Goal: Information Seeking & Learning: Learn about a topic

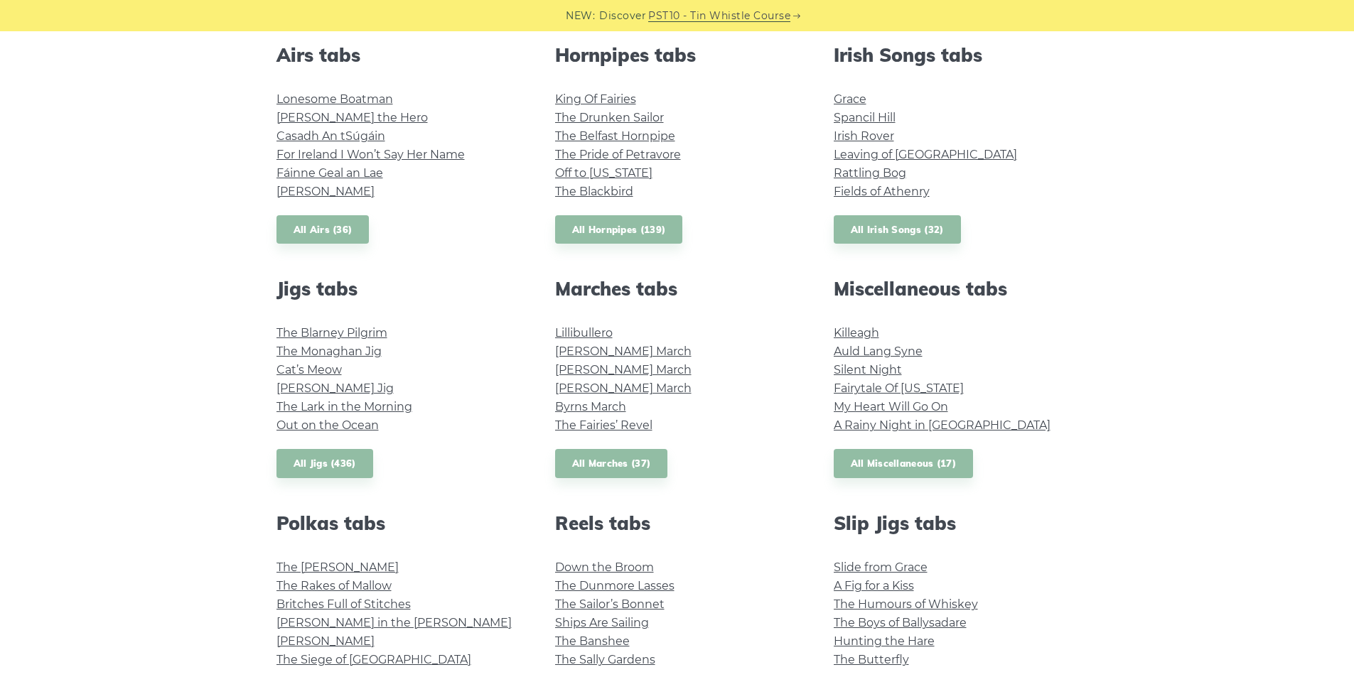
scroll to position [640, 0]
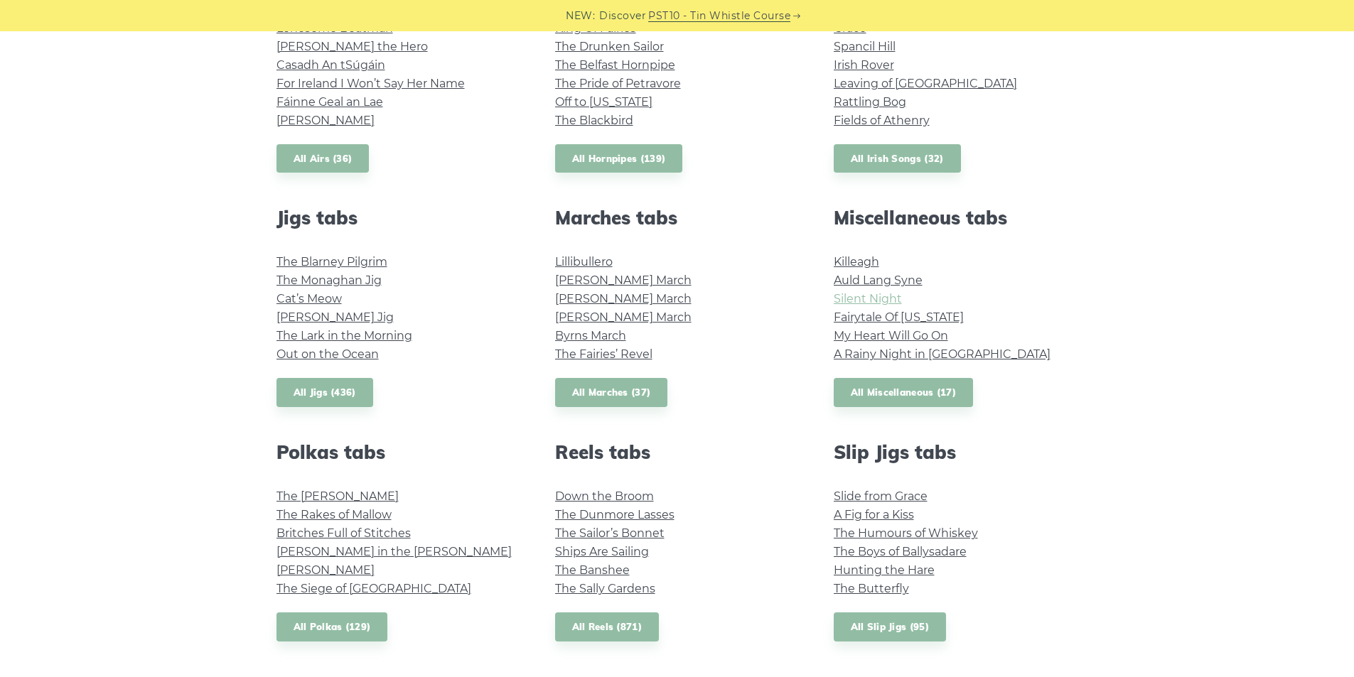
click at [867, 297] on link "Silent Night" at bounding box center [868, 299] width 68 height 14
click at [916, 336] on link "My Heart Will Go On" at bounding box center [891, 336] width 114 height 14
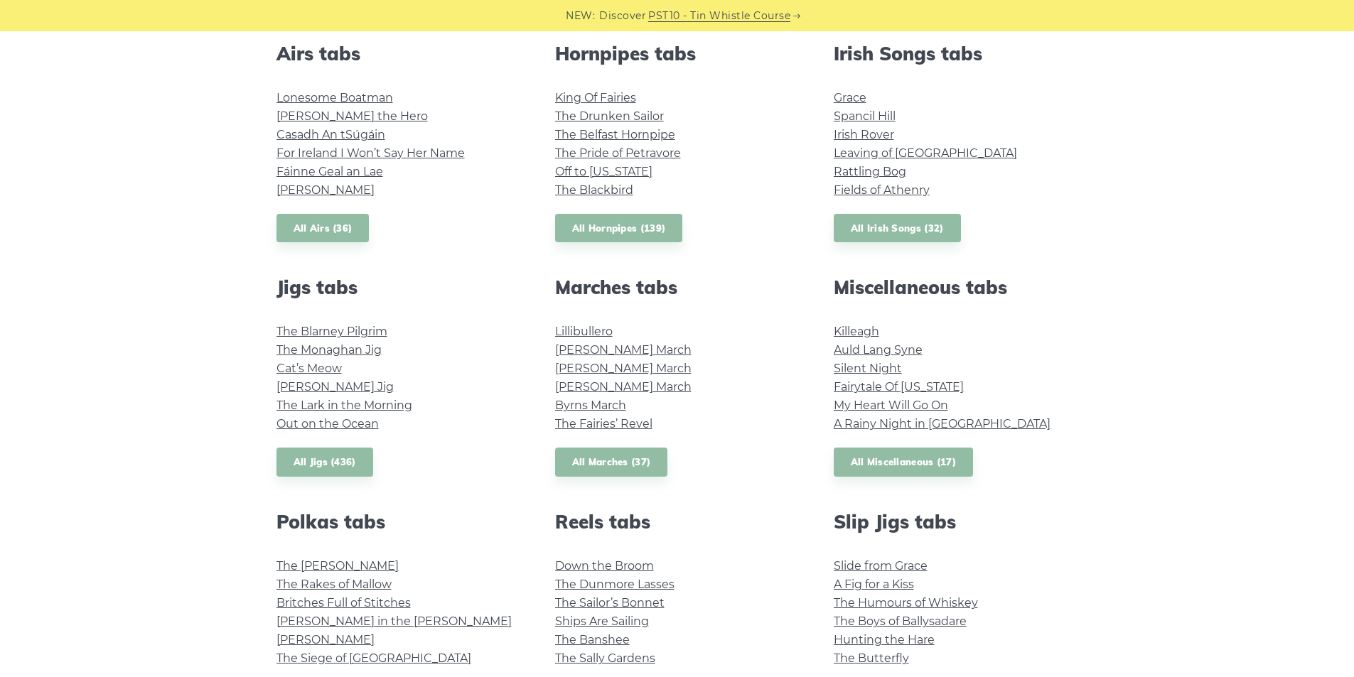
scroll to position [569, 0]
click at [879, 365] on link "Silent Night" at bounding box center [868, 370] width 68 height 14
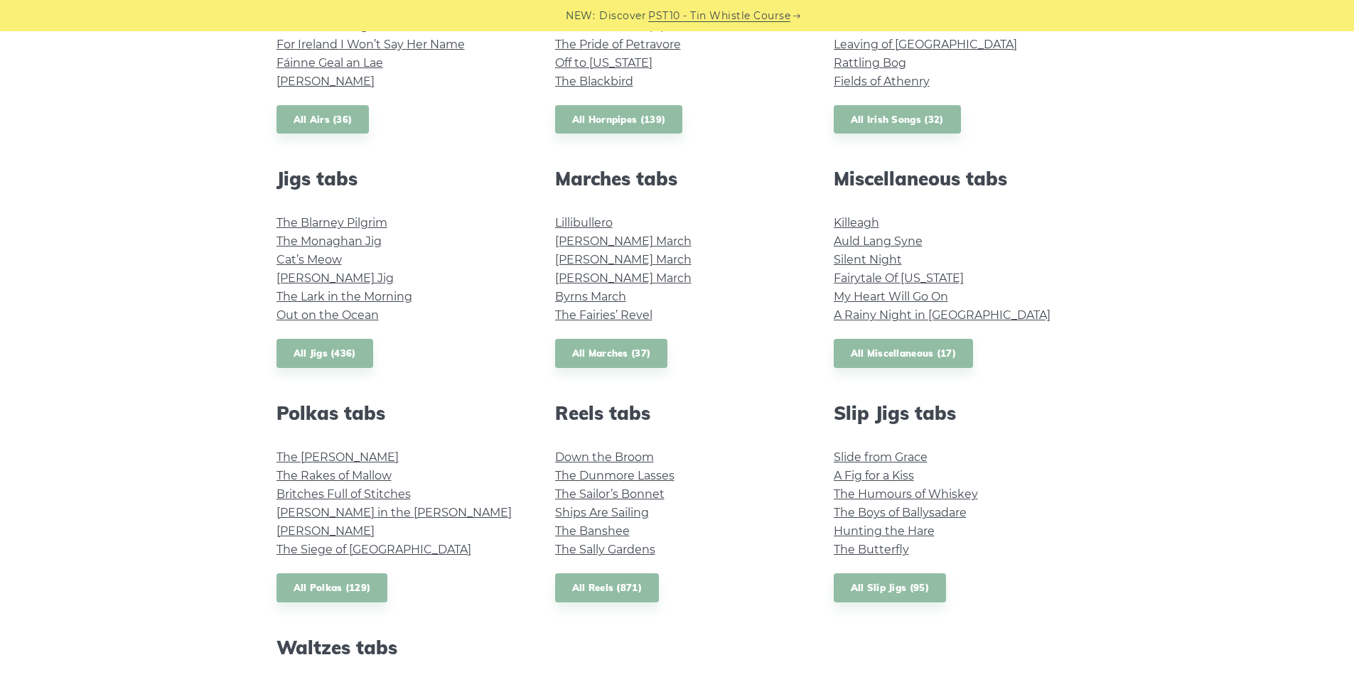
scroll to position [711, 0]
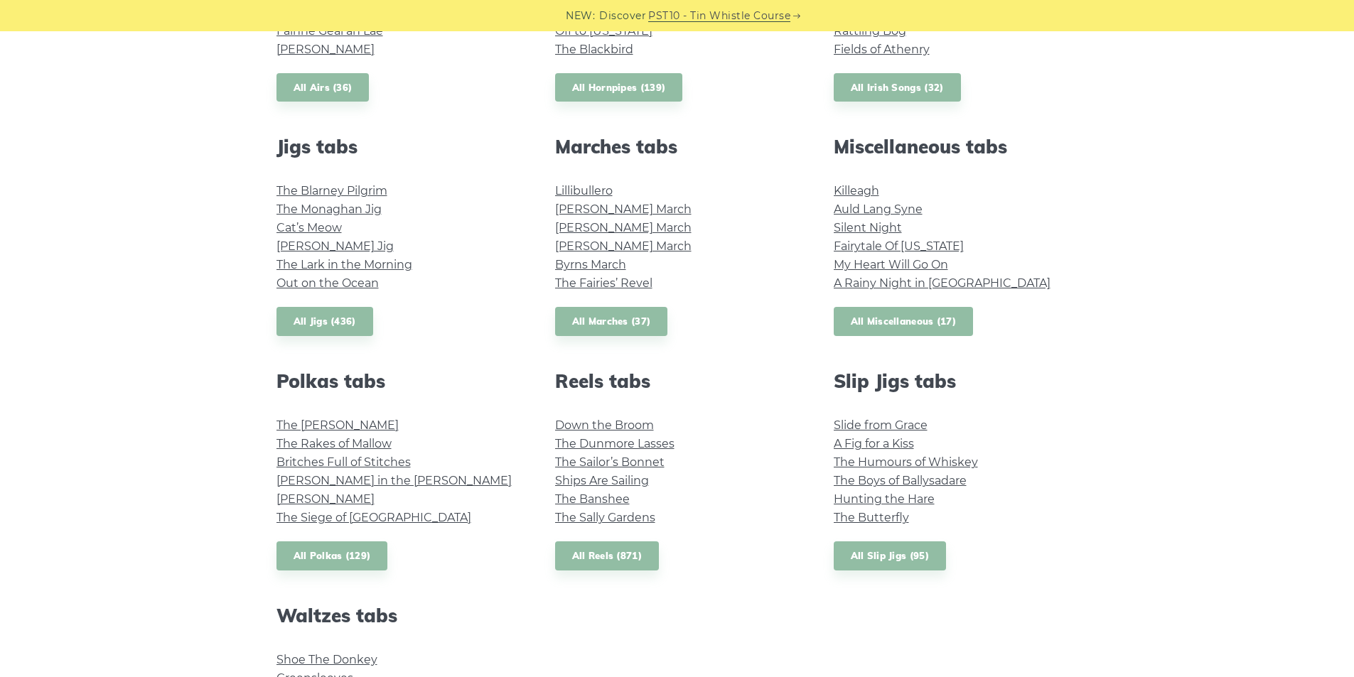
click at [906, 321] on link "All Miscellaneous (17)" at bounding box center [904, 321] width 140 height 29
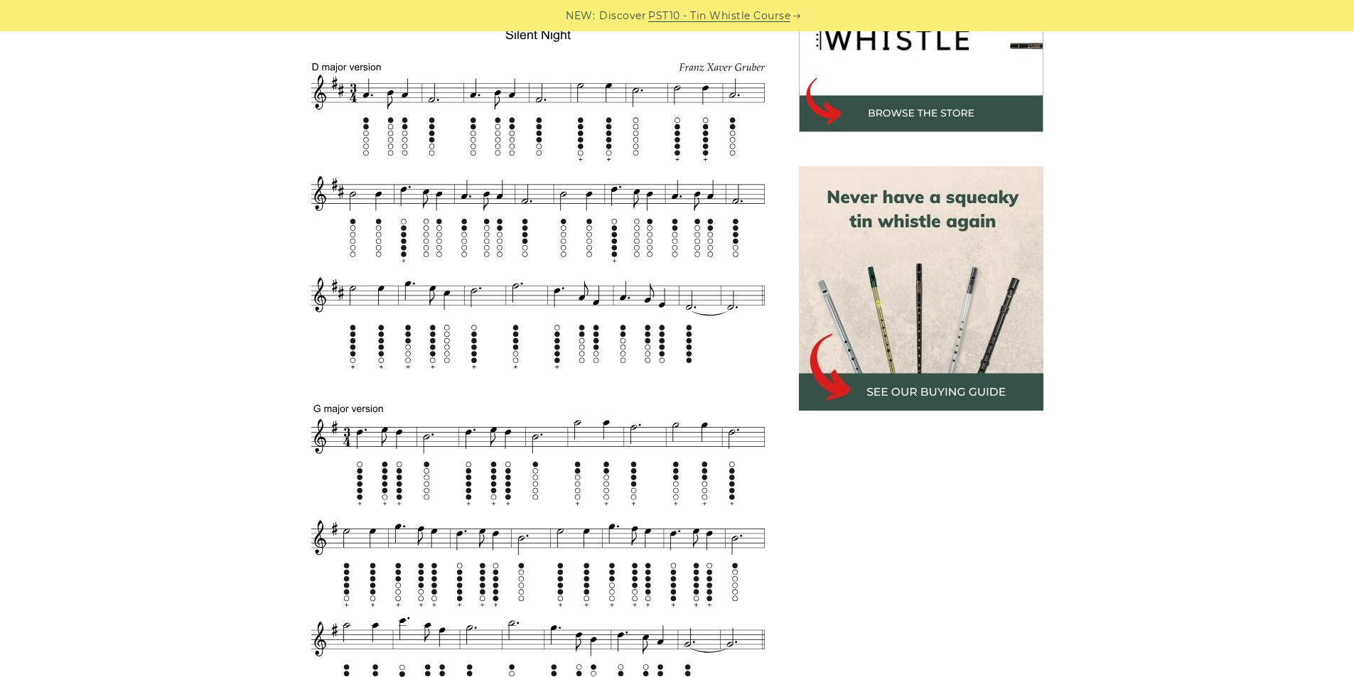
scroll to position [569, 0]
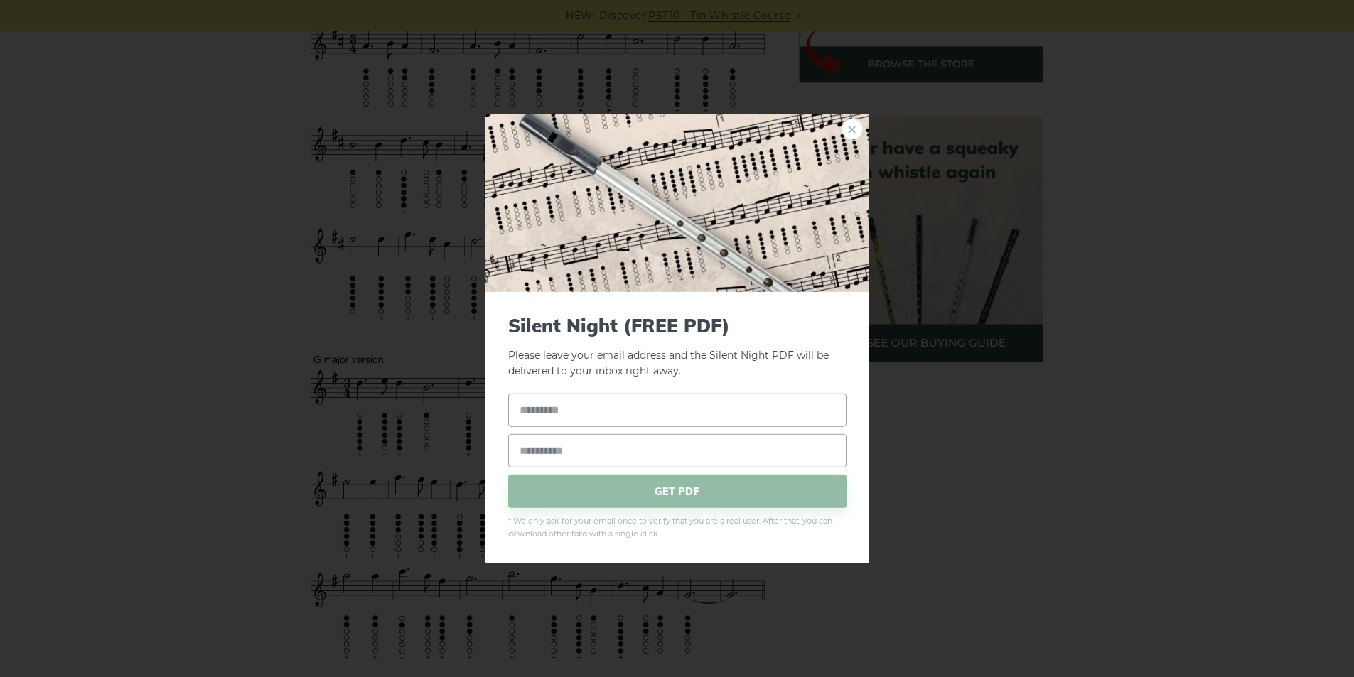
click at [854, 131] on link "×" at bounding box center [852, 128] width 21 height 21
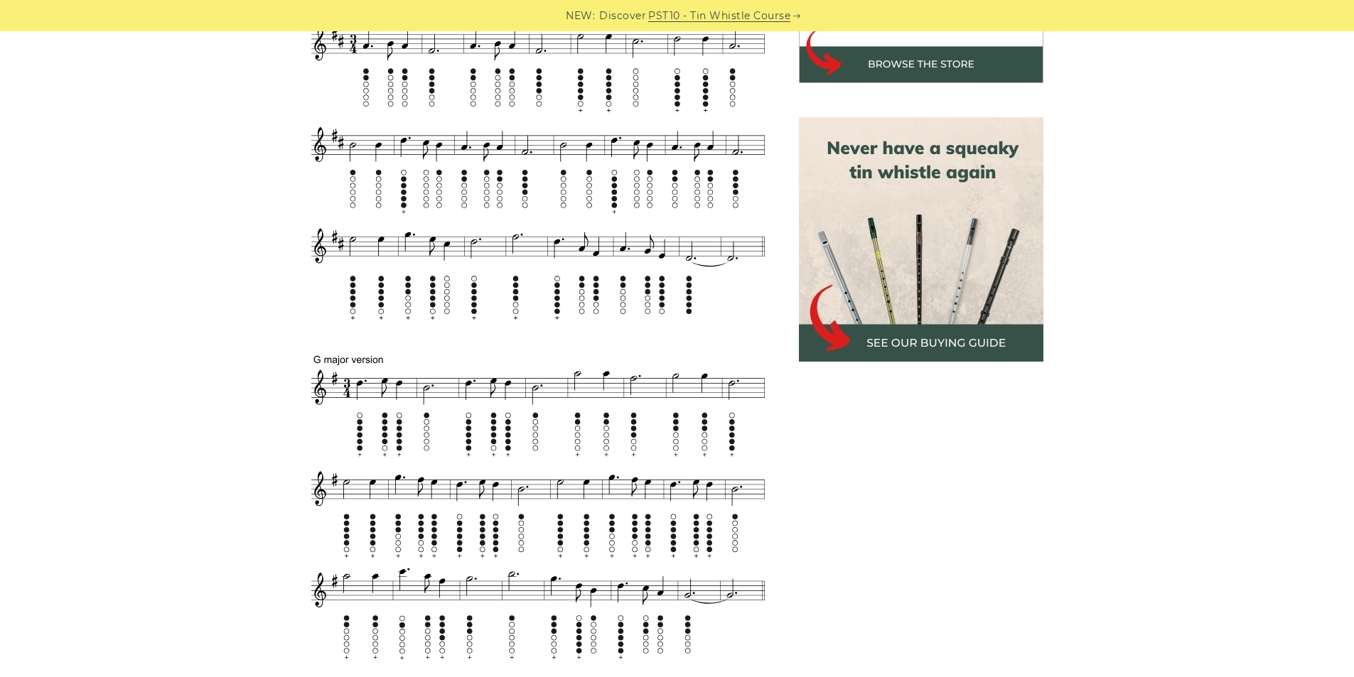
click at [951, 525] on aside at bounding box center [921, 509] width 279 height 1341
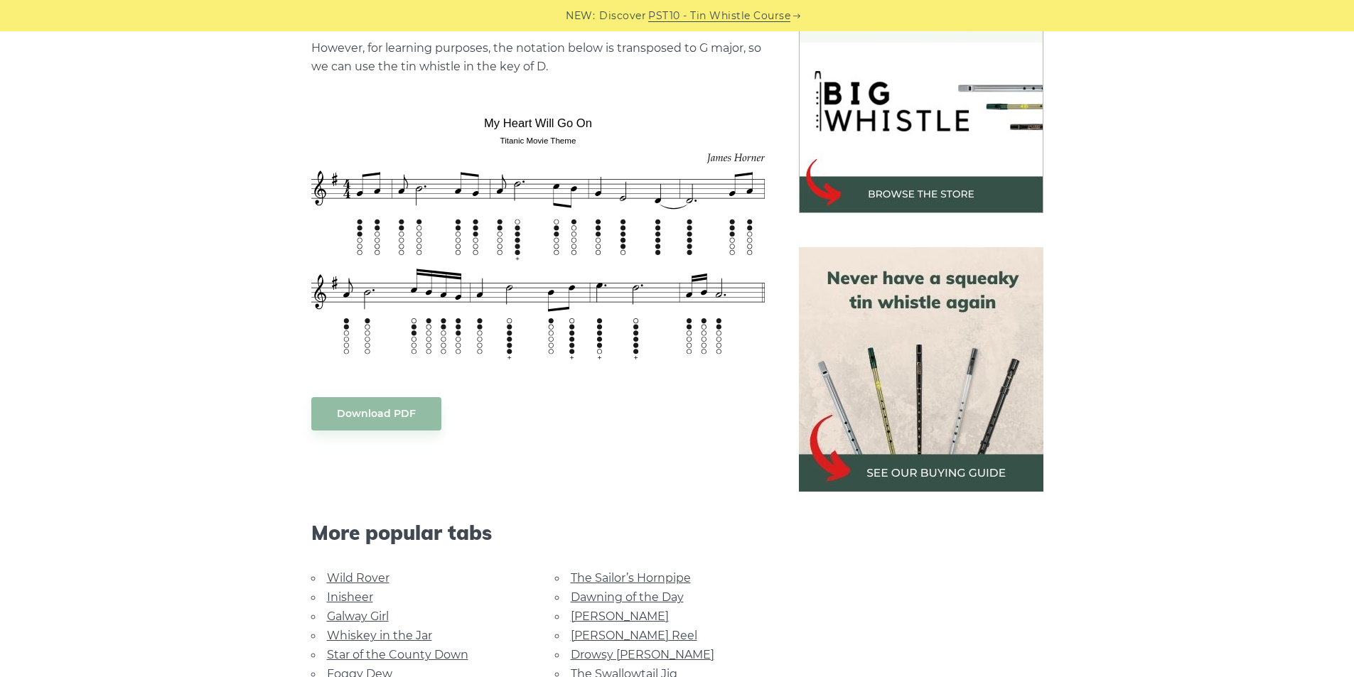
scroll to position [427, 0]
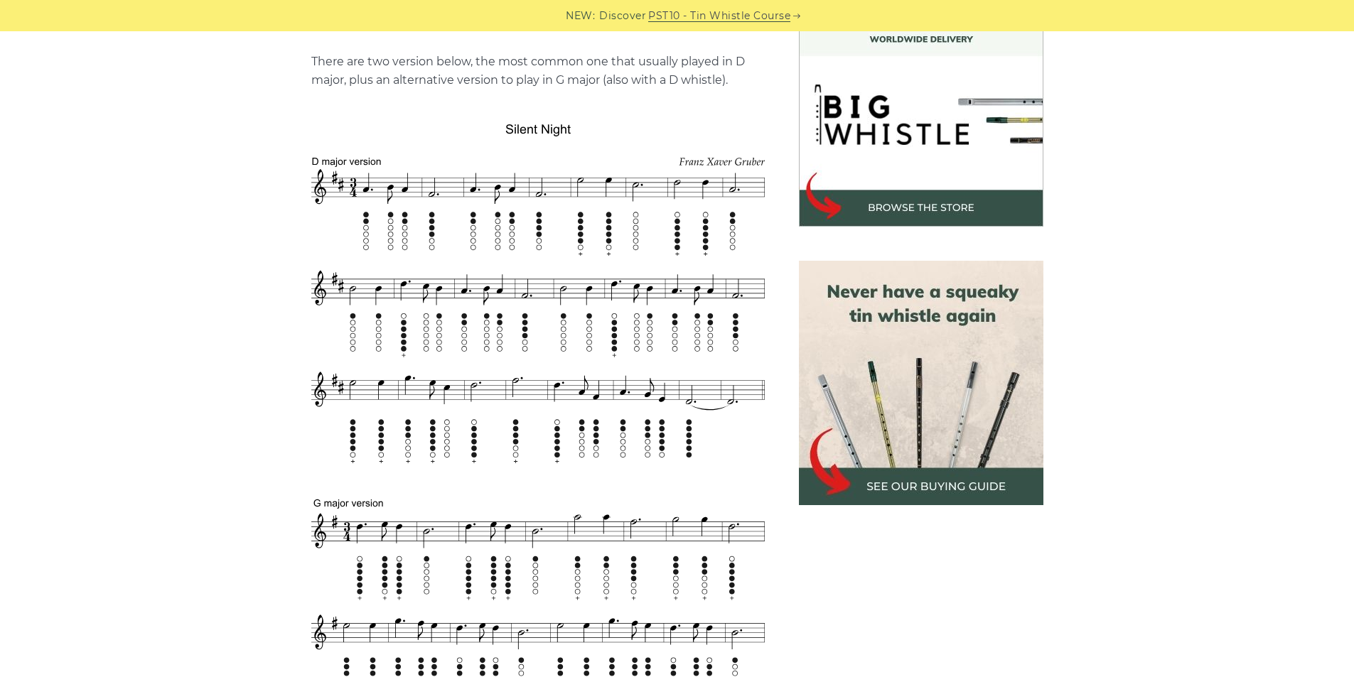
scroll to position [427, 0]
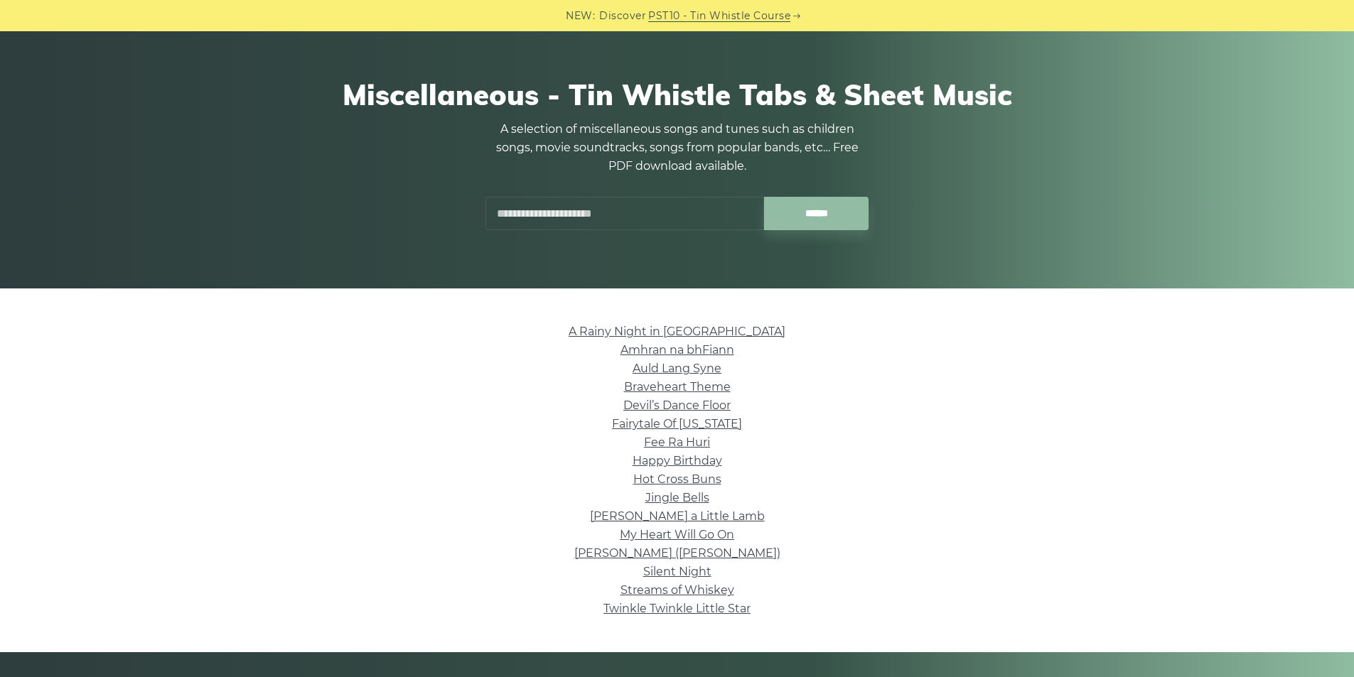
scroll to position [213, 0]
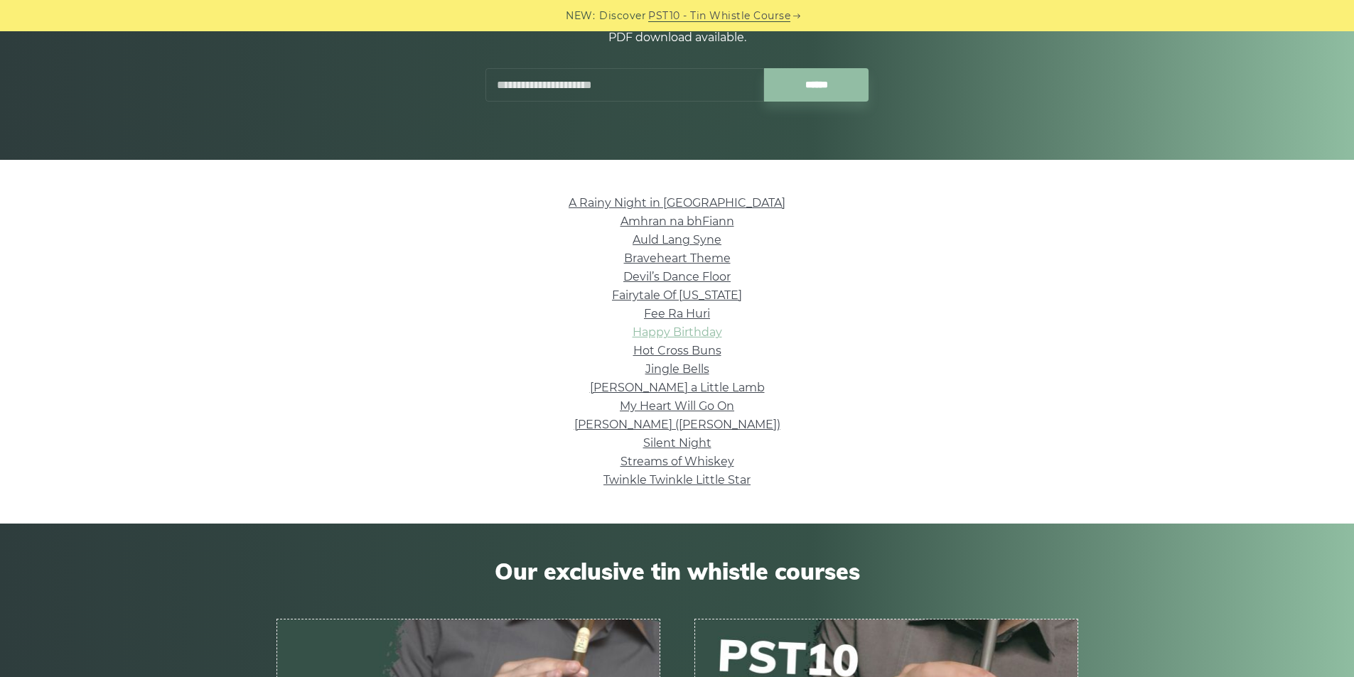
click at [702, 332] on link "Happy Birthday" at bounding box center [678, 333] width 90 height 14
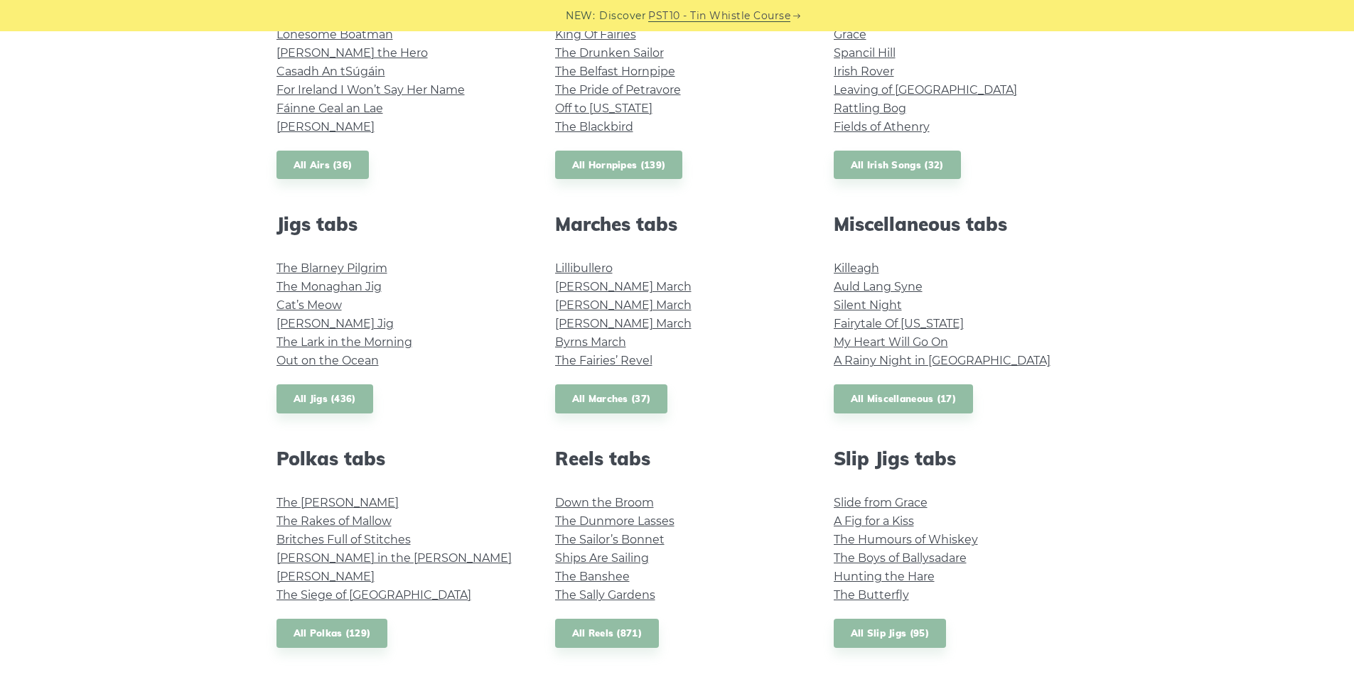
scroll to position [640, 0]
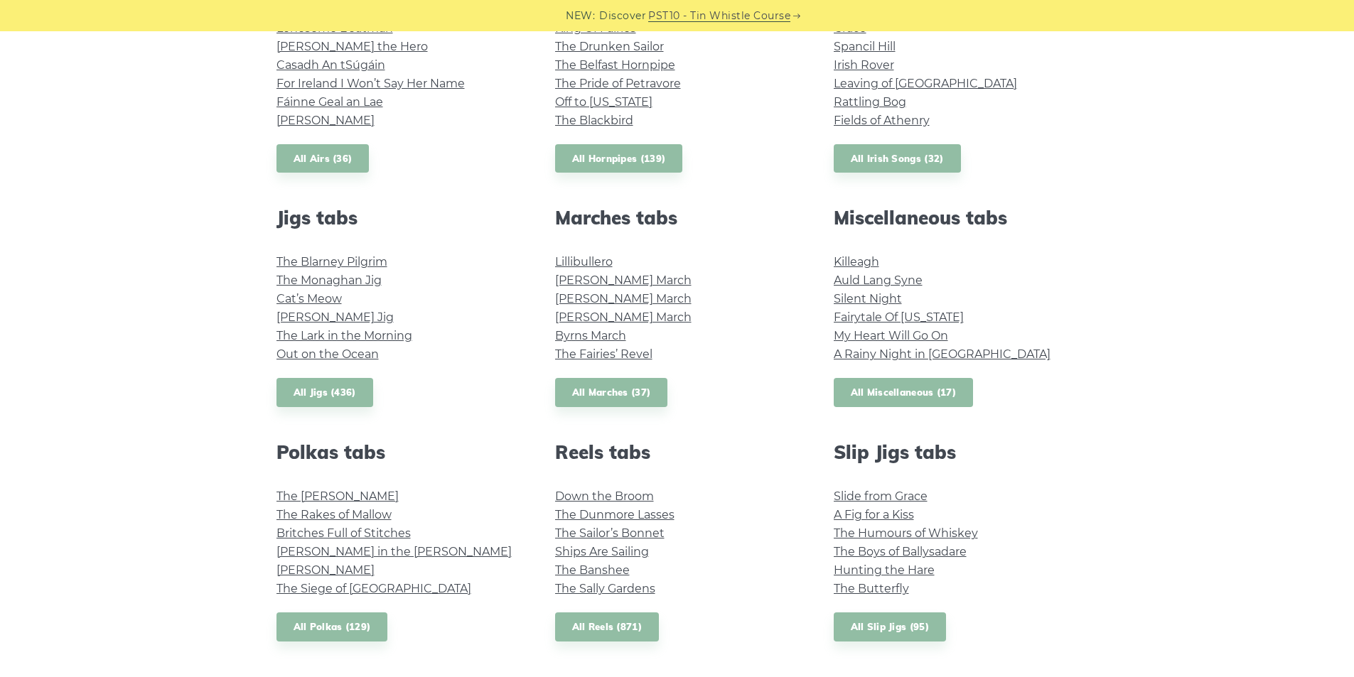
click at [926, 393] on link "All Miscellaneous (17)" at bounding box center [904, 392] width 140 height 29
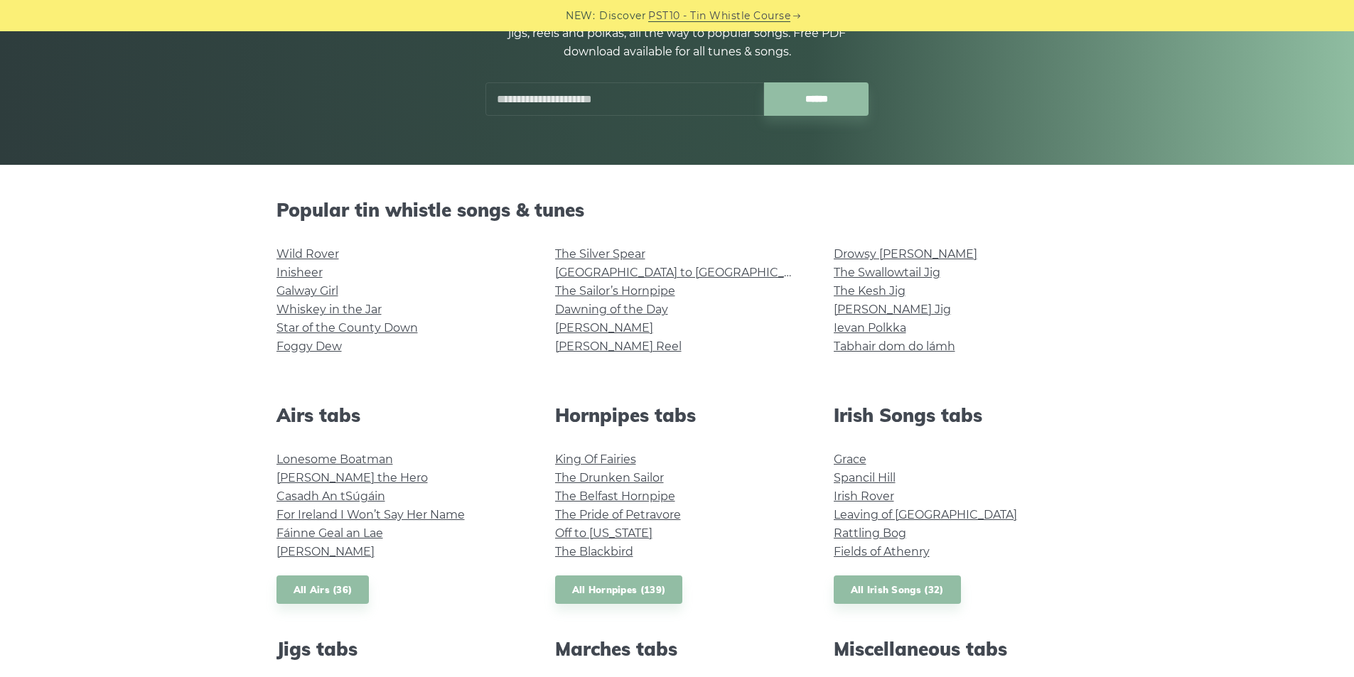
scroll to position [142, 0]
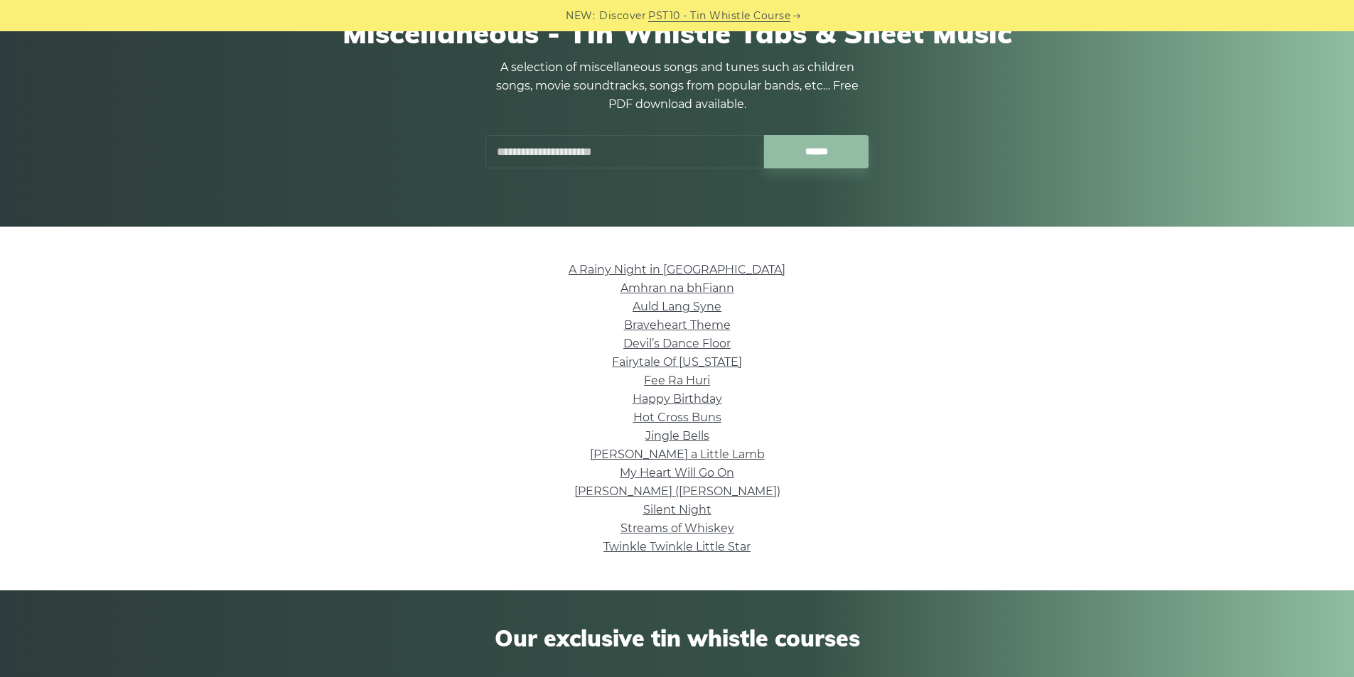
scroll to position [71, 0]
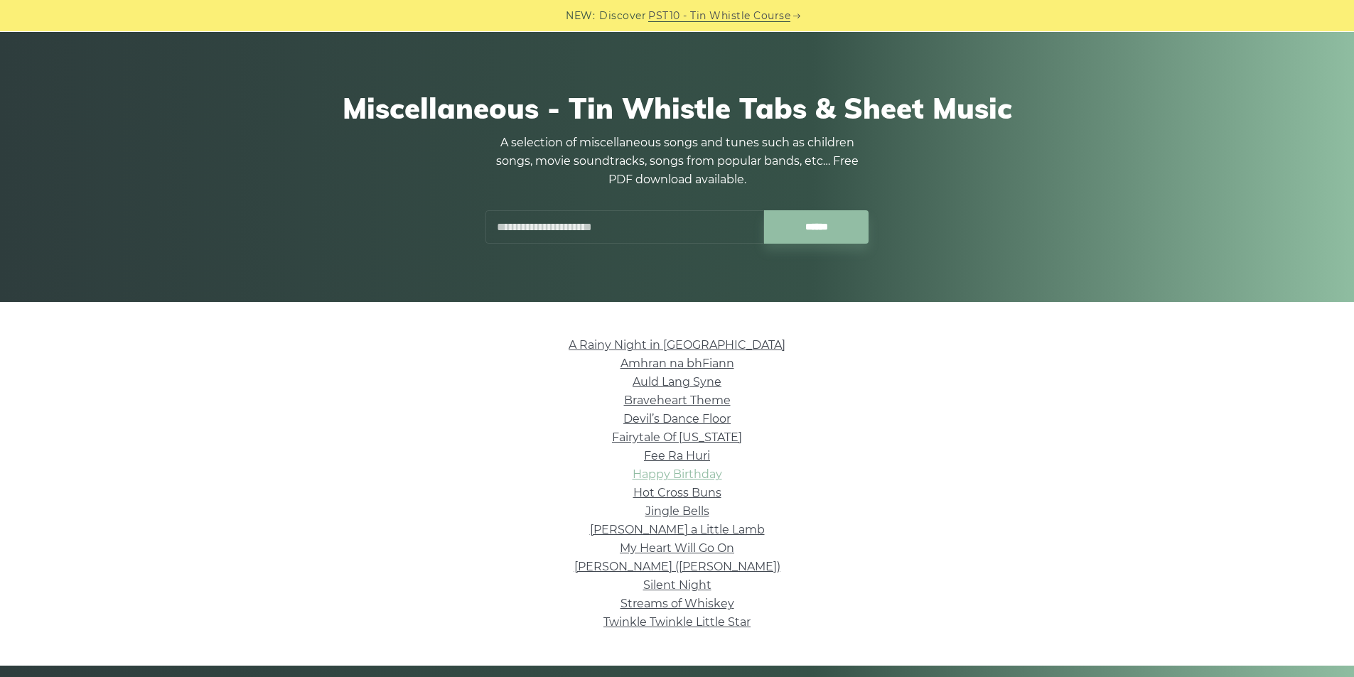
click at [702, 471] on link "Happy Birthday" at bounding box center [678, 475] width 90 height 14
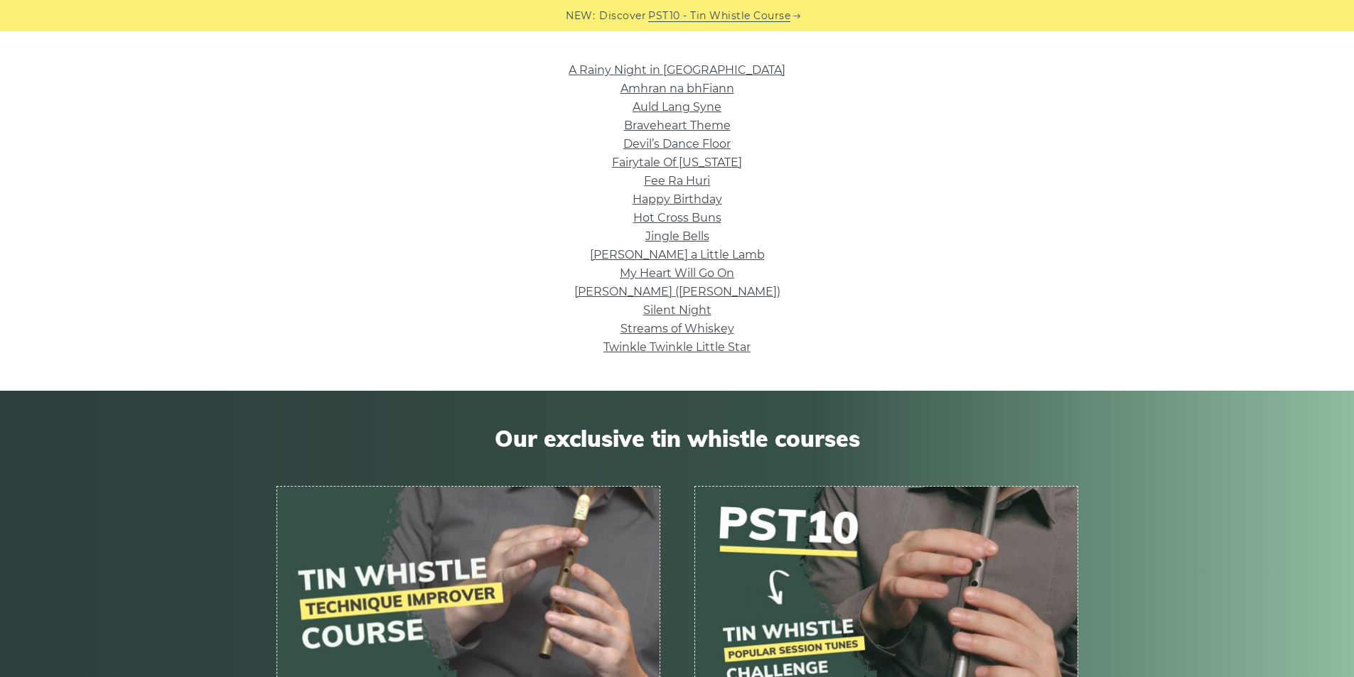
scroll to position [213, 0]
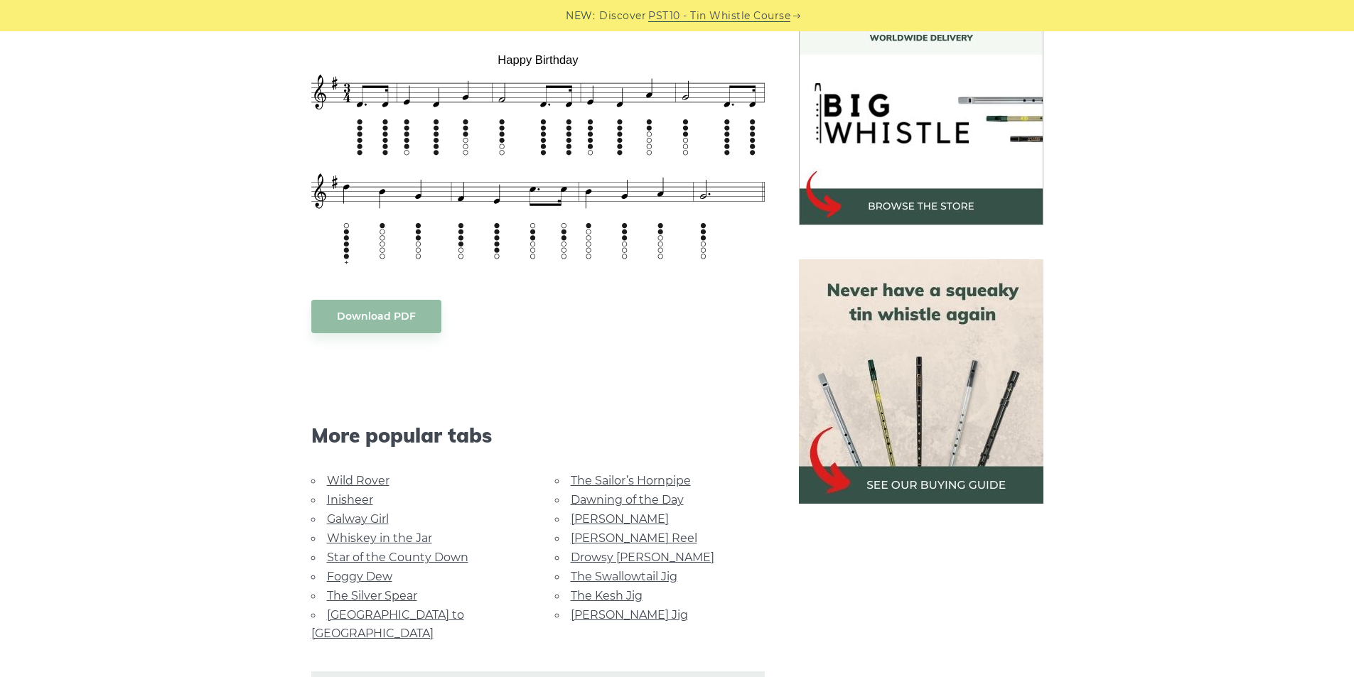
scroll to position [71, 0]
